Goal: Check status: Check status

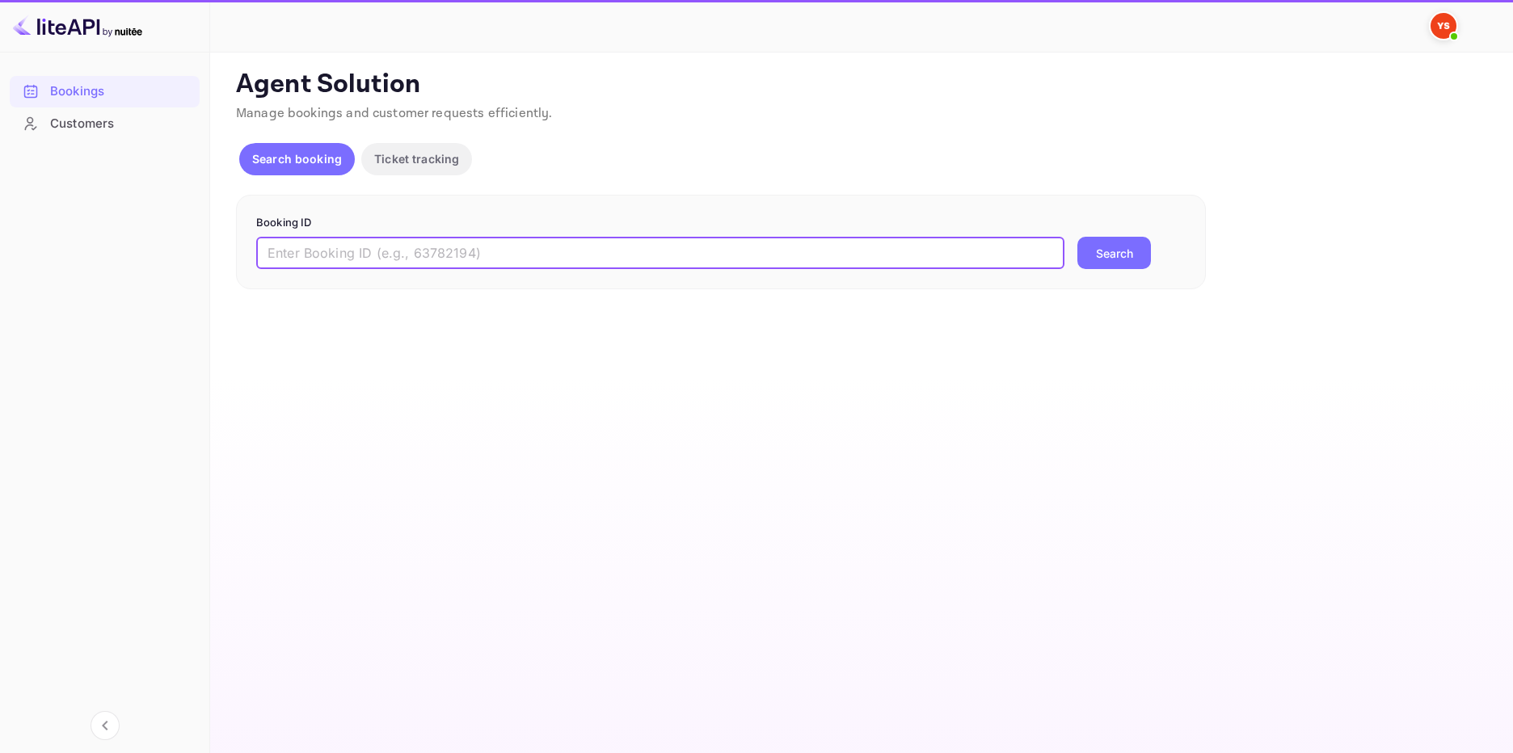
click at [470, 252] on input "text" at bounding box center [660, 253] width 808 height 32
paste input "9803795"
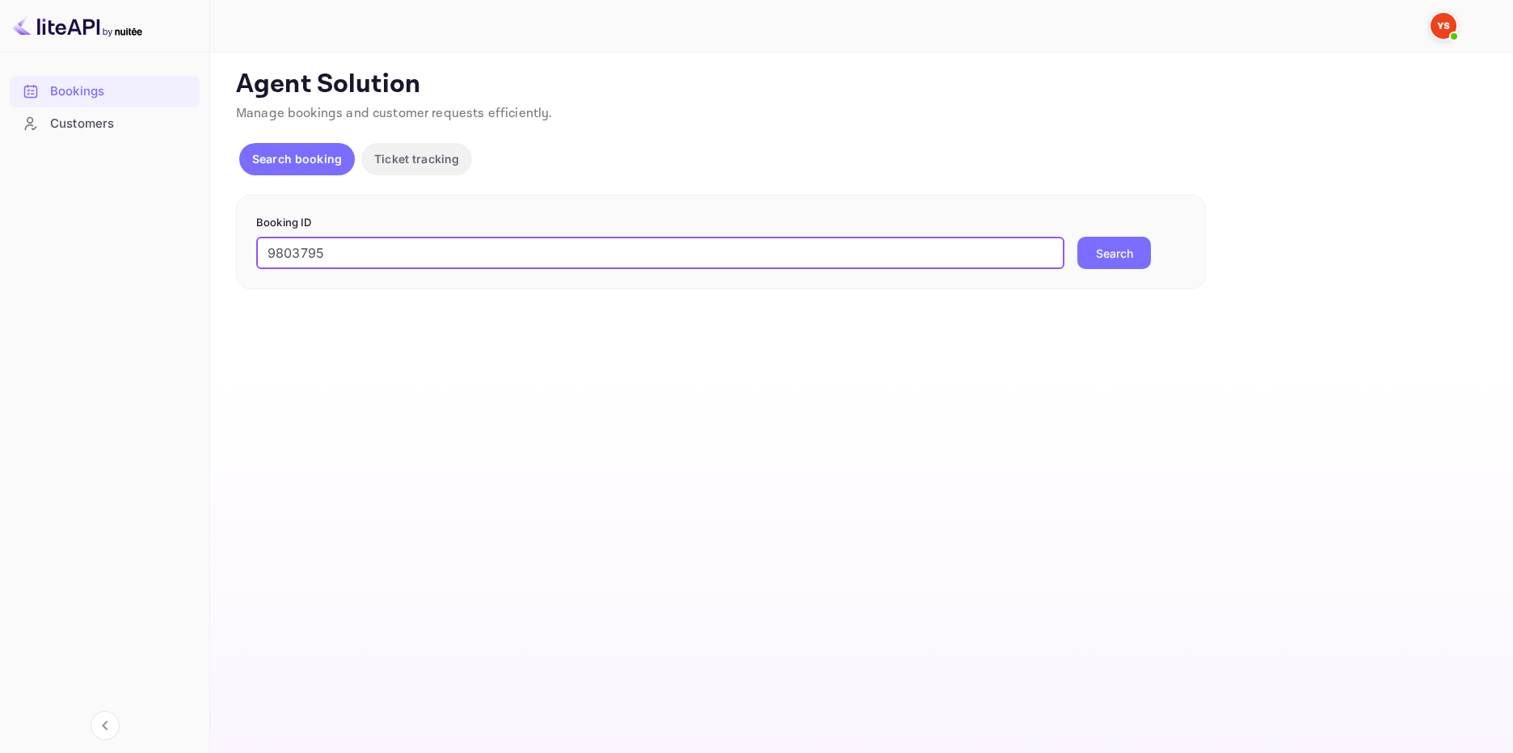
type input "9803795"
click at [1128, 242] on button "Search" at bounding box center [1114, 253] width 74 height 32
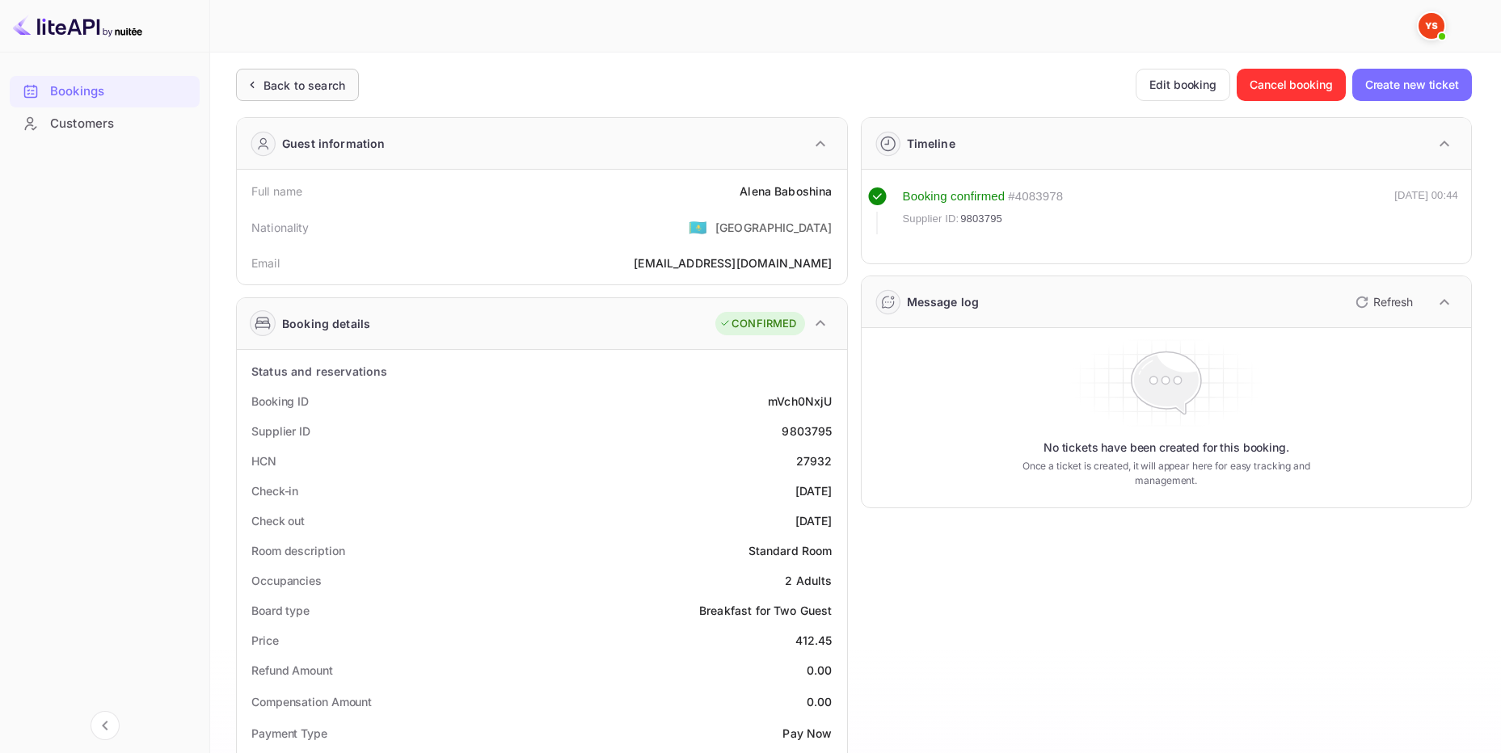
click at [340, 73] on div "Back to search" at bounding box center [297, 85] width 123 height 32
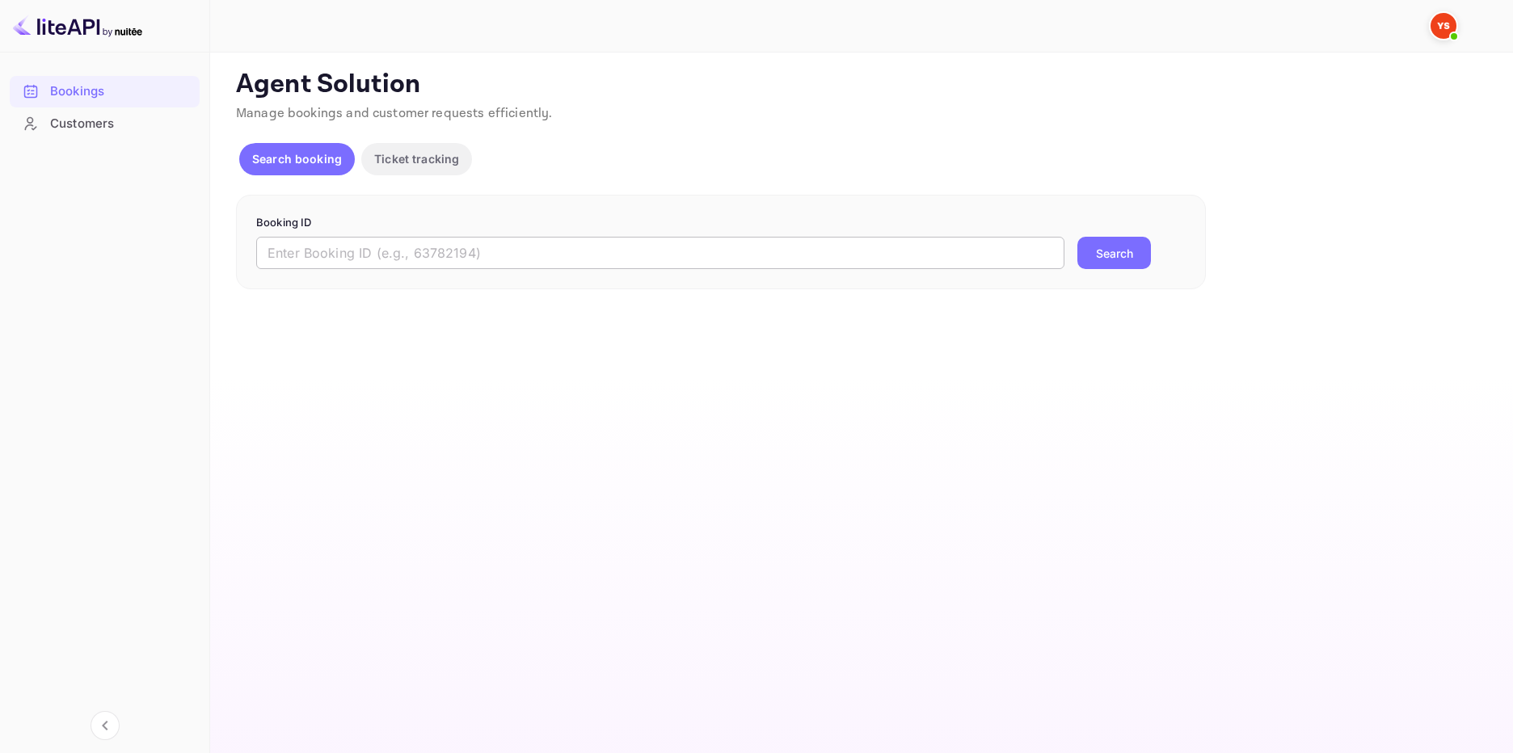
click at [568, 246] on input "text" at bounding box center [660, 253] width 808 height 32
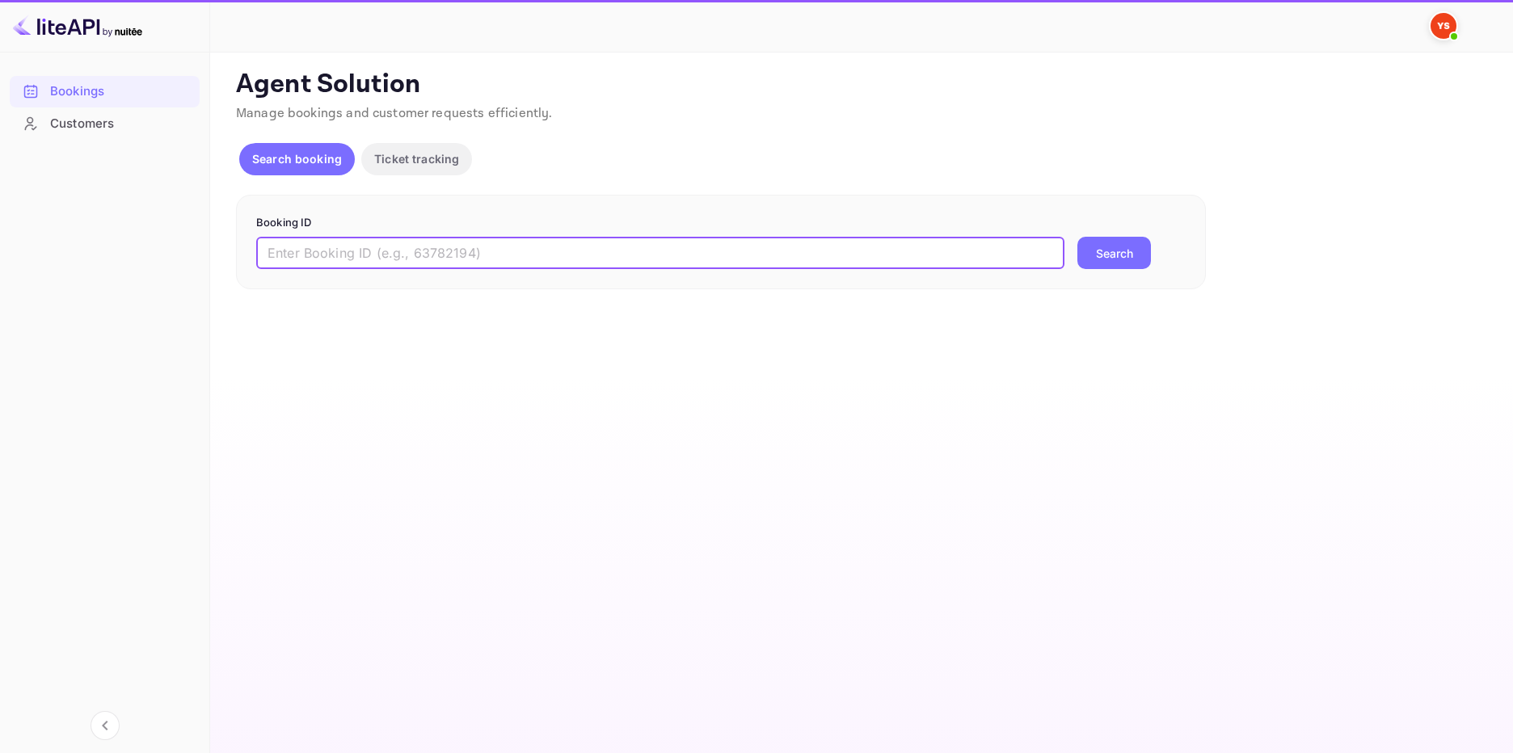
paste input "7469720"
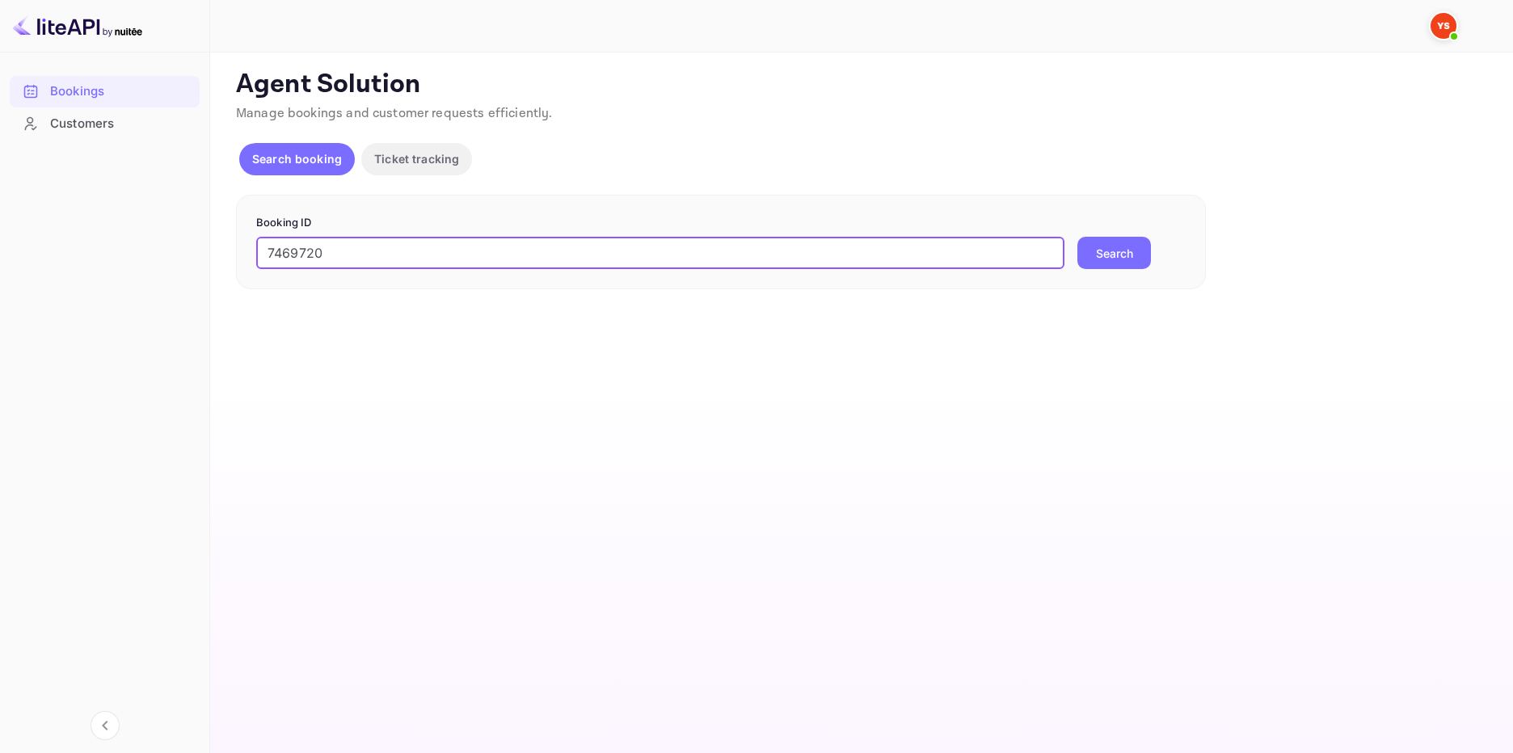
type input "7469720"
click at [1128, 236] on form "Booking ID 7469720 ​ Search" at bounding box center [721, 242] width 930 height 55
click at [1132, 255] on button "Search" at bounding box center [1114, 253] width 74 height 32
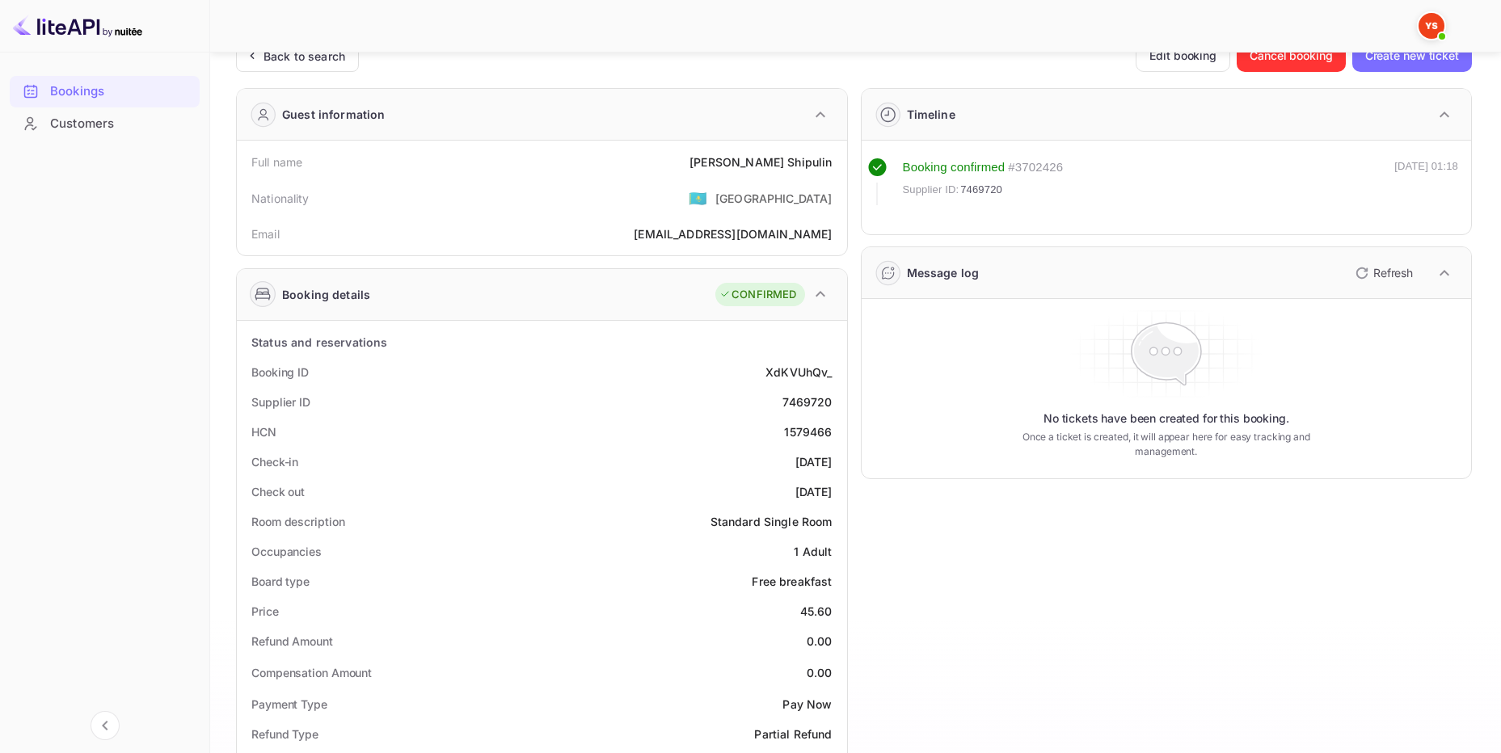
scroll to position [81, 0]
